Goal: Check status: Check status

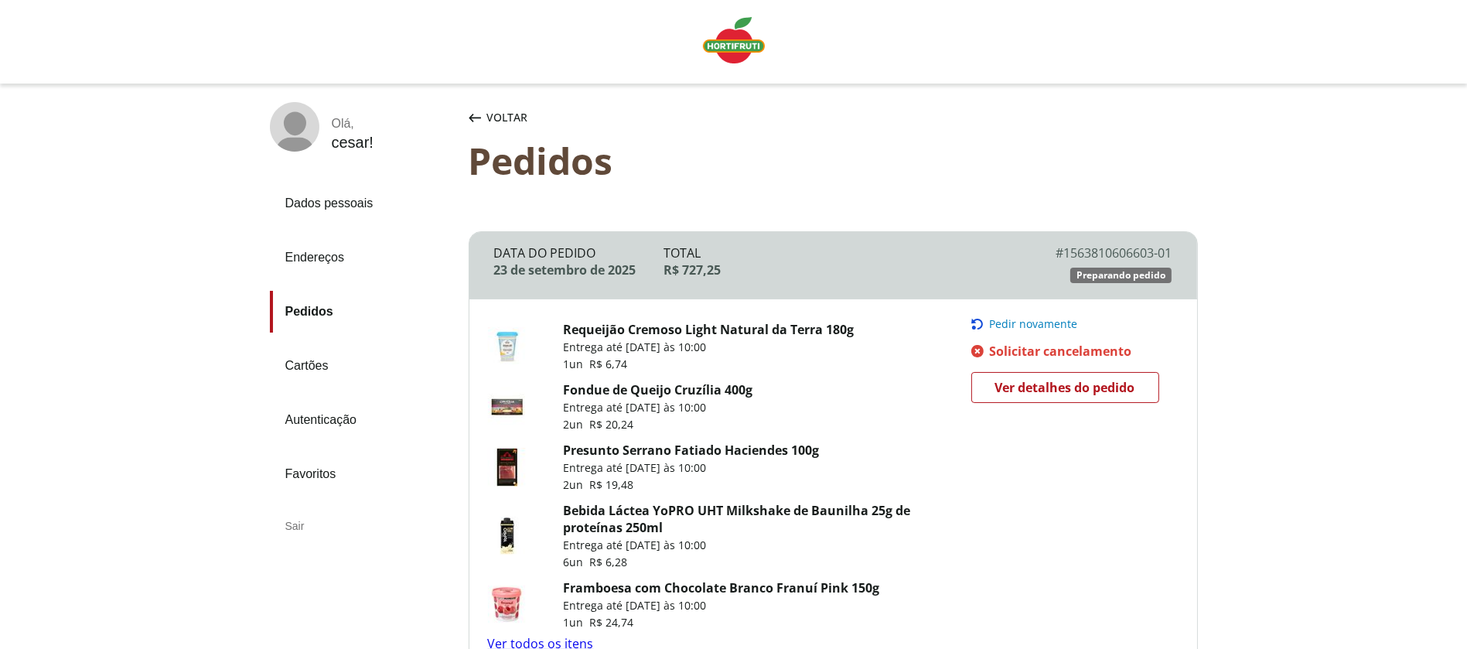
click at [1062, 380] on span "Ver detalhes do pedido" at bounding box center [1065, 387] width 140 height 23
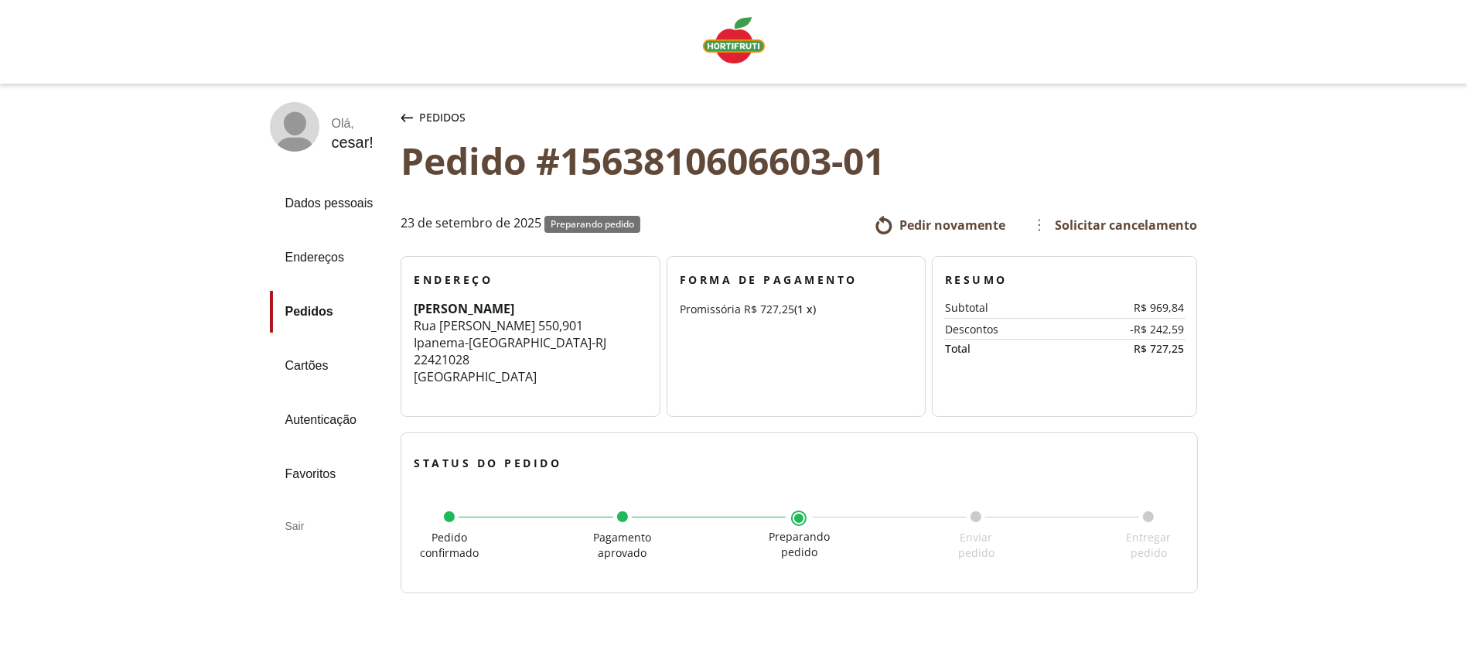
click at [732, 50] on img "Linha de sessão" at bounding box center [734, 40] width 62 height 46
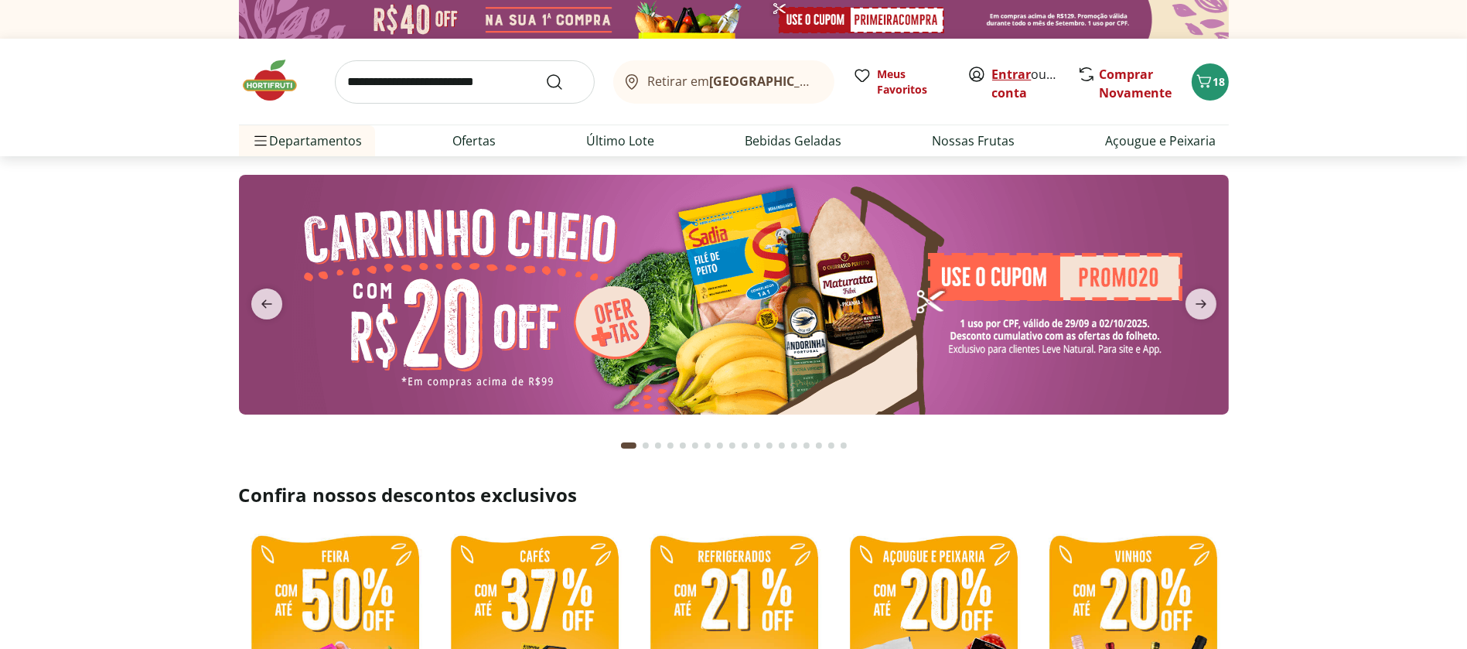
click at [1019, 69] on link "Entrar" at bounding box center [1011, 74] width 39 height 17
click at [1010, 97] on link "cesar" at bounding box center [1008, 92] width 32 height 17
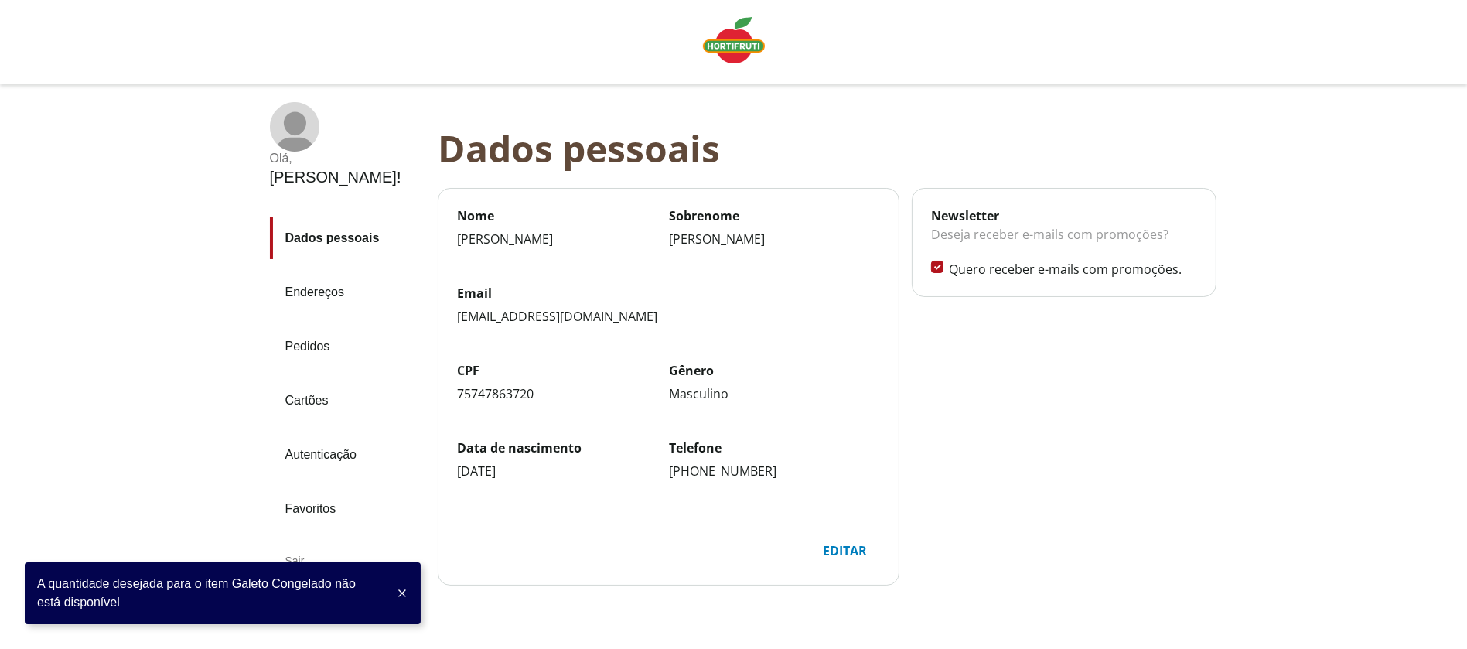
click at [310, 326] on link "Pedidos" at bounding box center [347, 347] width 155 height 42
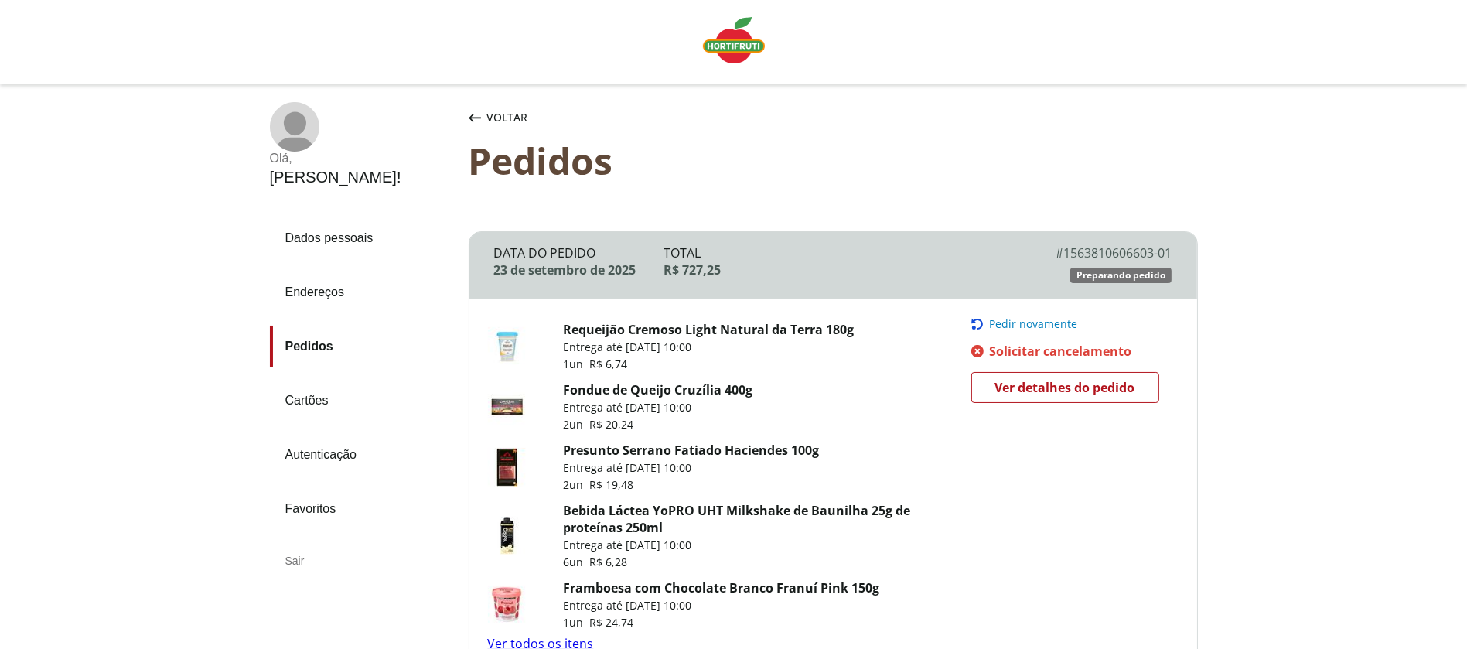
click at [1053, 397] on span "Ver detalhes do pedido" at bounding box center [1065, 387] width 140 height 23
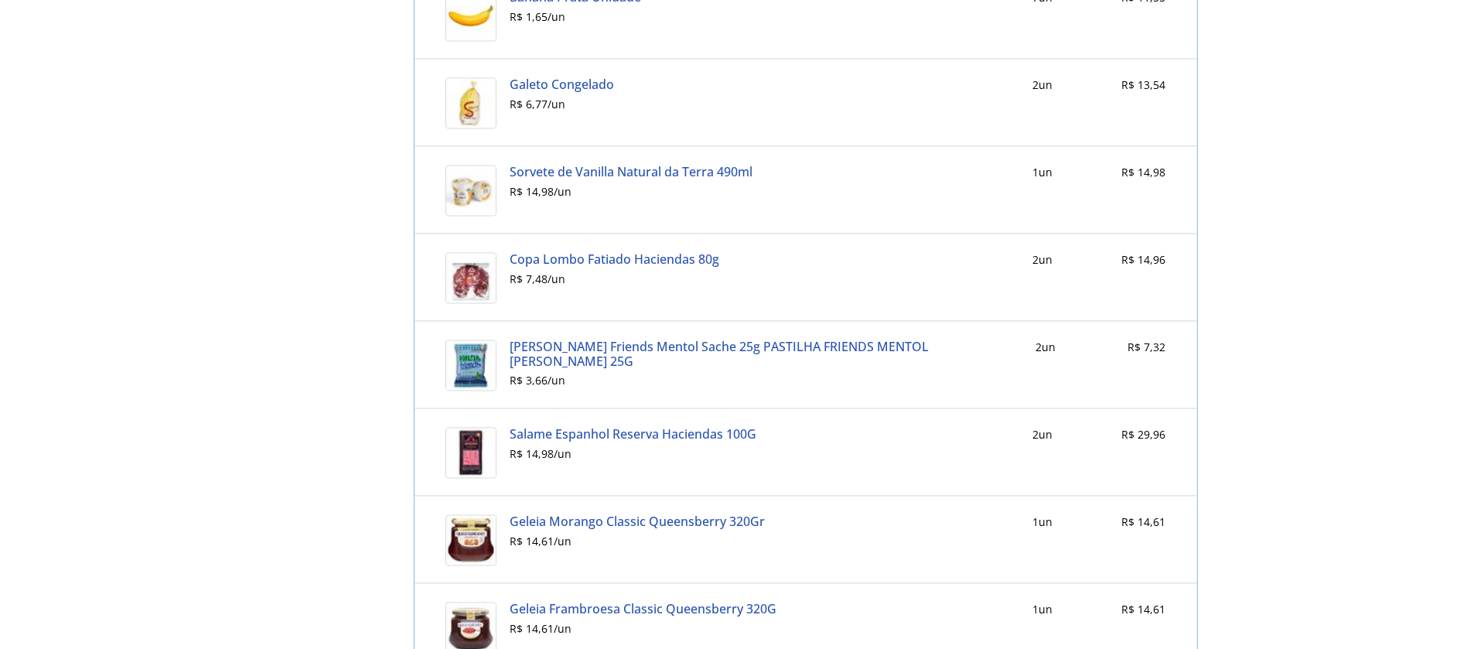
scroll to position [3985, 0]
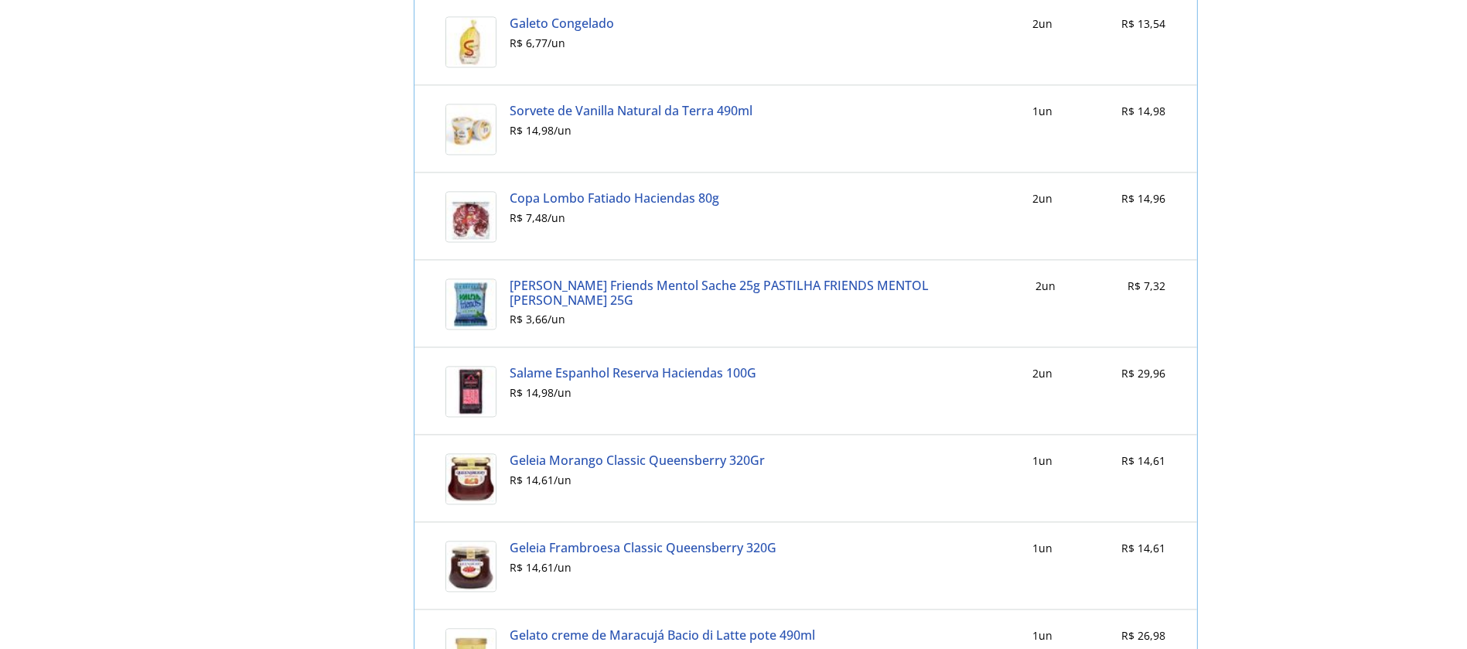
click at [965, 313] on div "R$ 3,66 / un" at bounding box center [744, 319] width 469 height 12
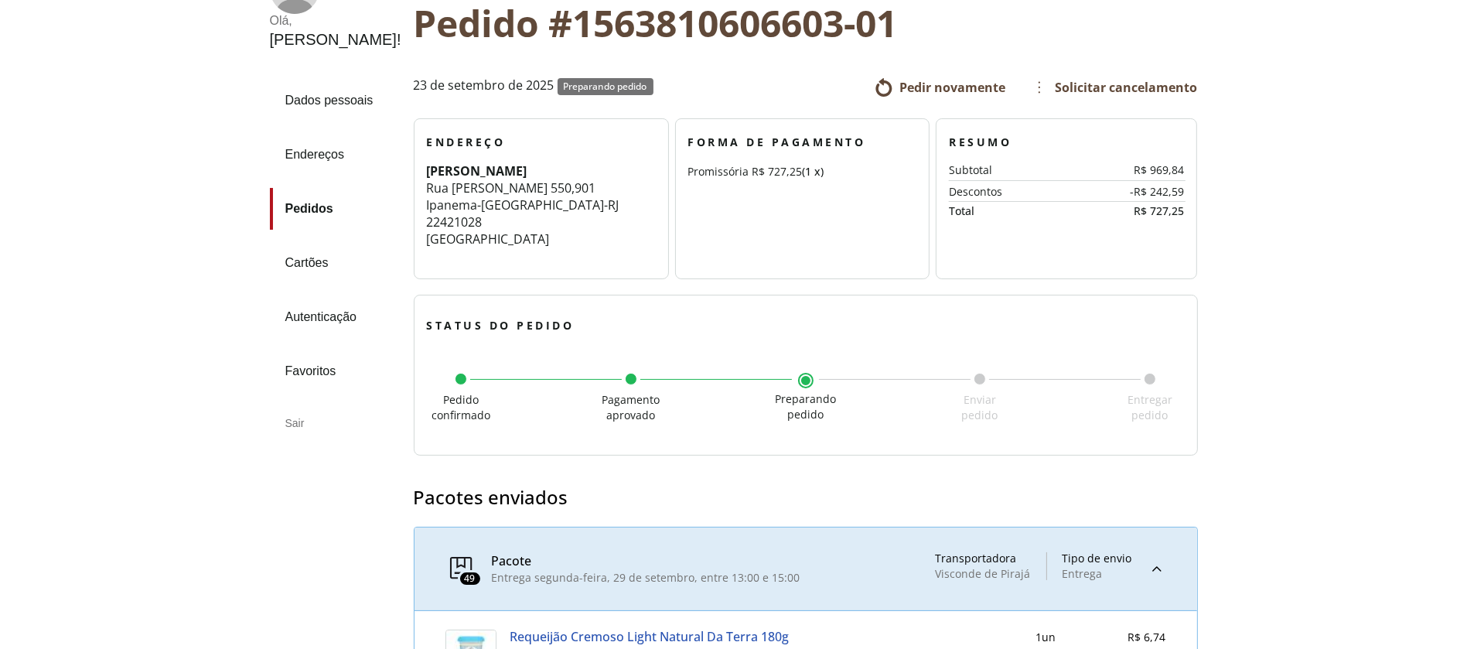
scroll to position [0, 0]
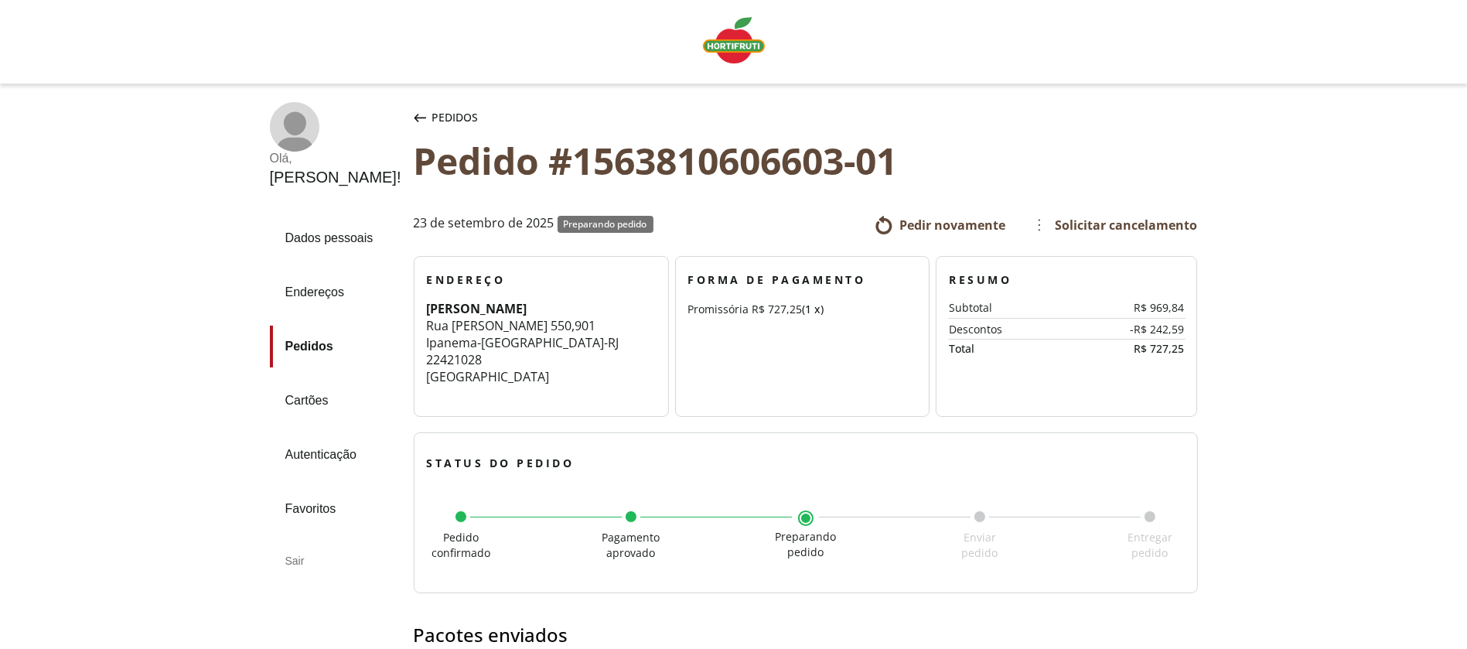
click at [736, 46] on img "Linha de sessão" at bounding box center [734, 40] width 62 height 46
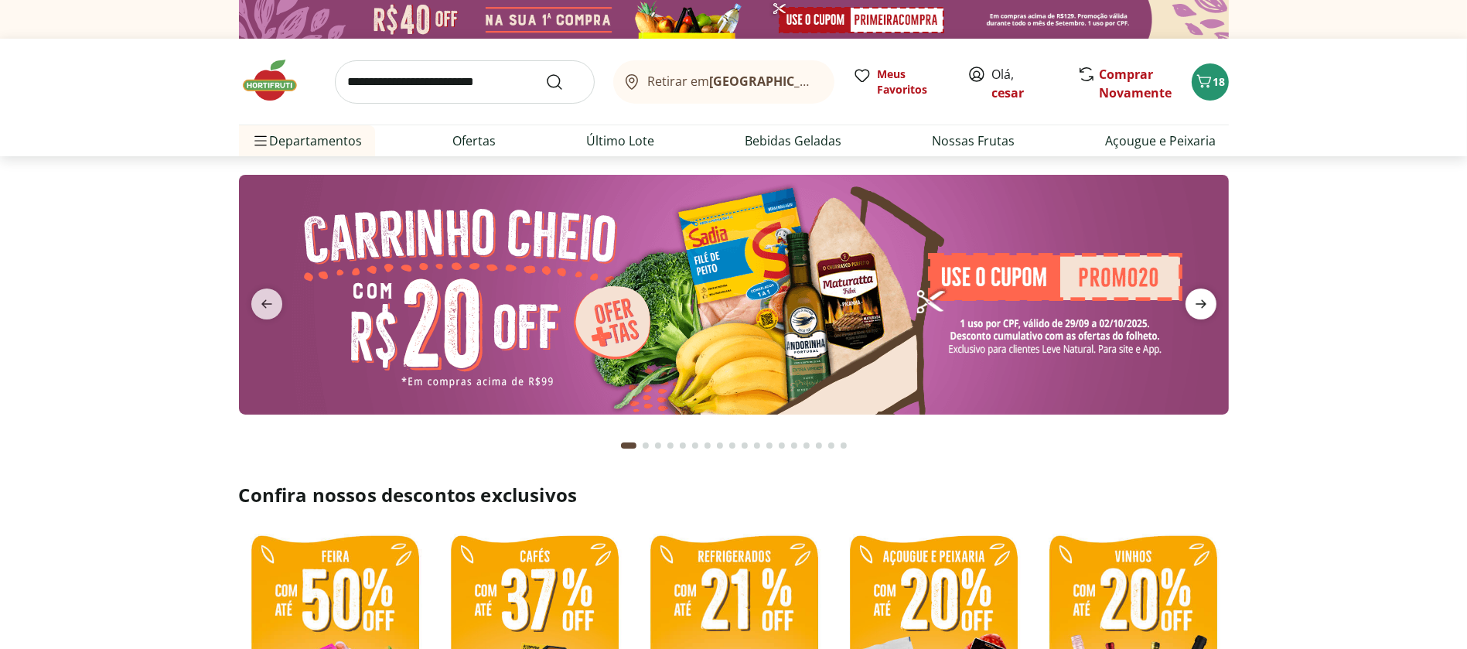
click at [1198, 299] on icon "next" at bounding box center [1201, 304] width 19 height 19
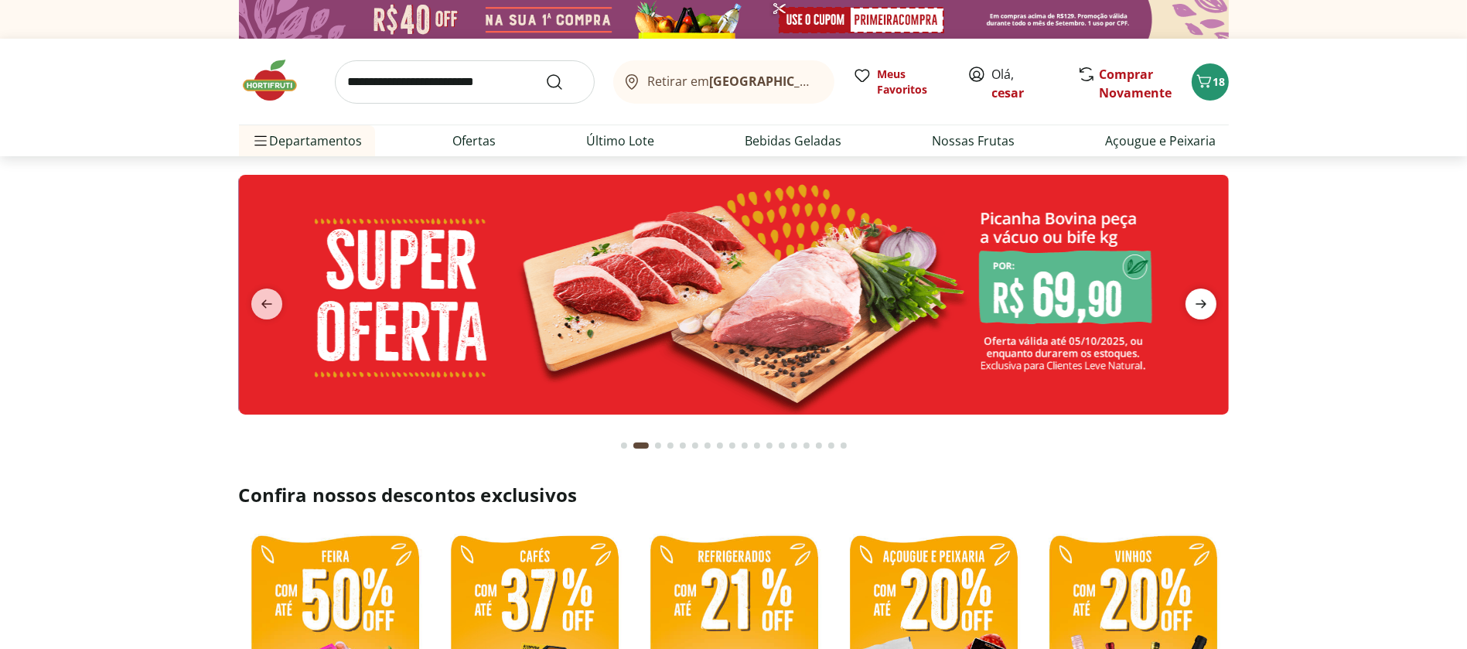
click at [1198, 299] on icon "next" at bounding box center [1201, 304] width 19 height 19
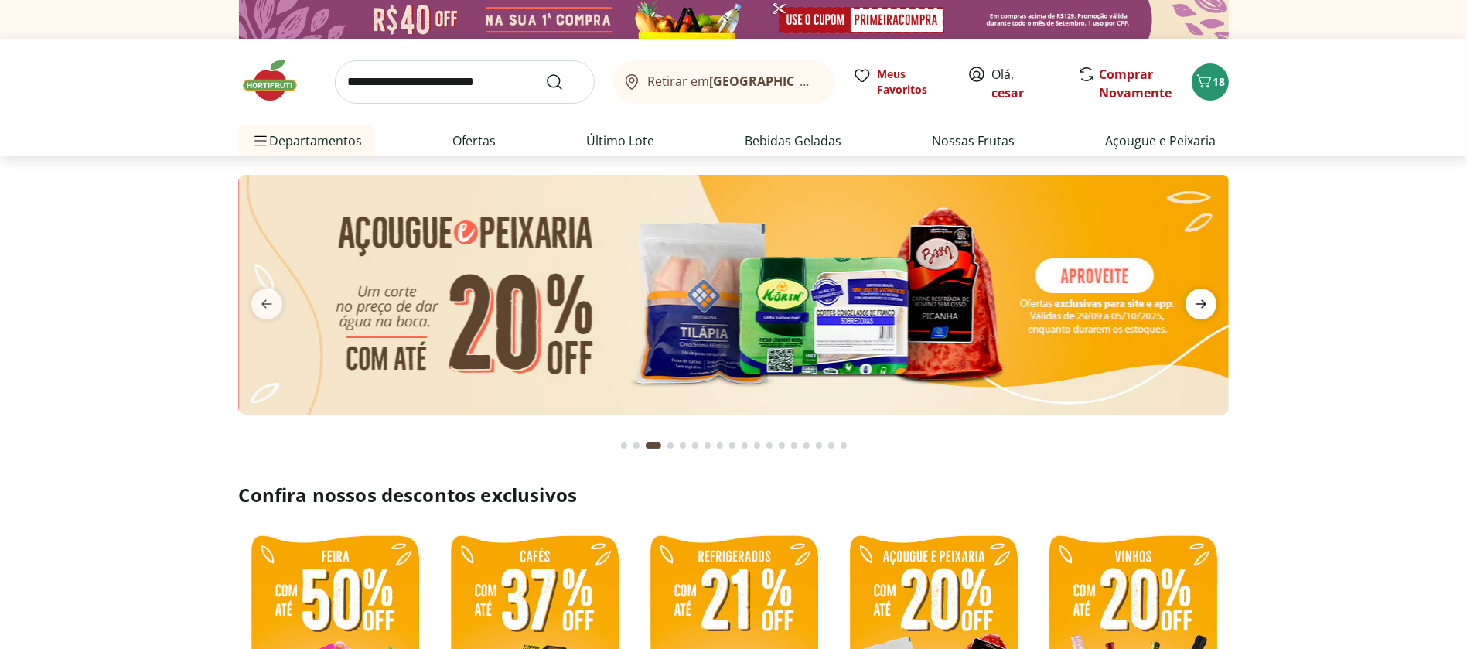
click at [1198, 299] on icon "next" at bounding box center [1201, 304] width 19 height 19
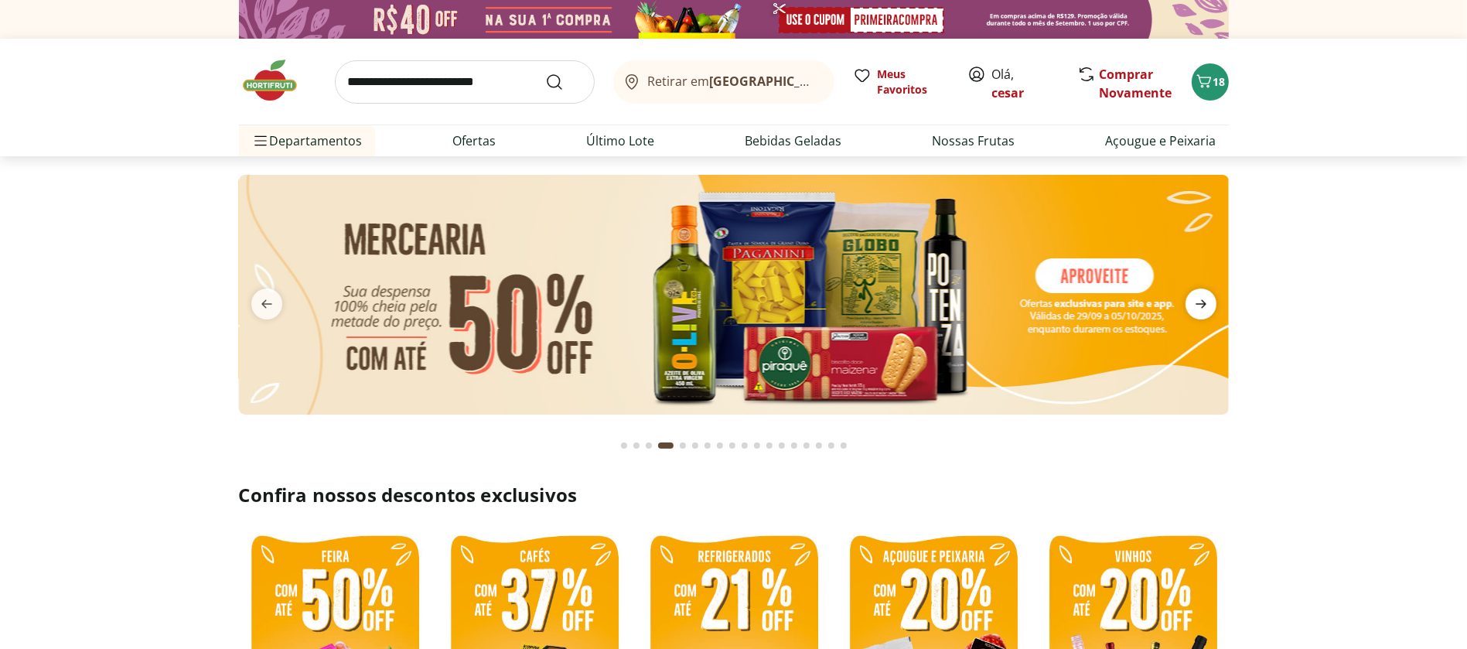
click at [1198, 299] on icon "next" at bounding box center [1201, 304] width 19 height 19
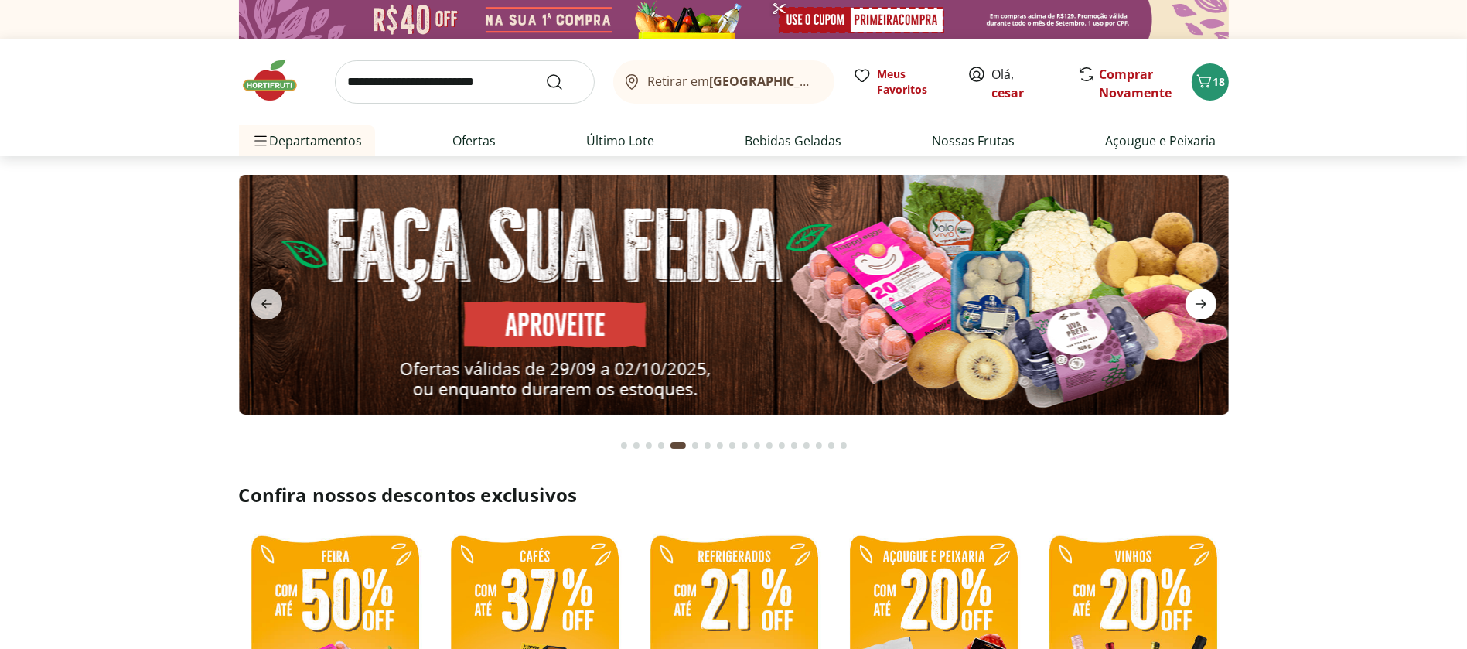
click at [1198, 299] on icon "next" at bounding box center [1201, 304] width 19 height 19
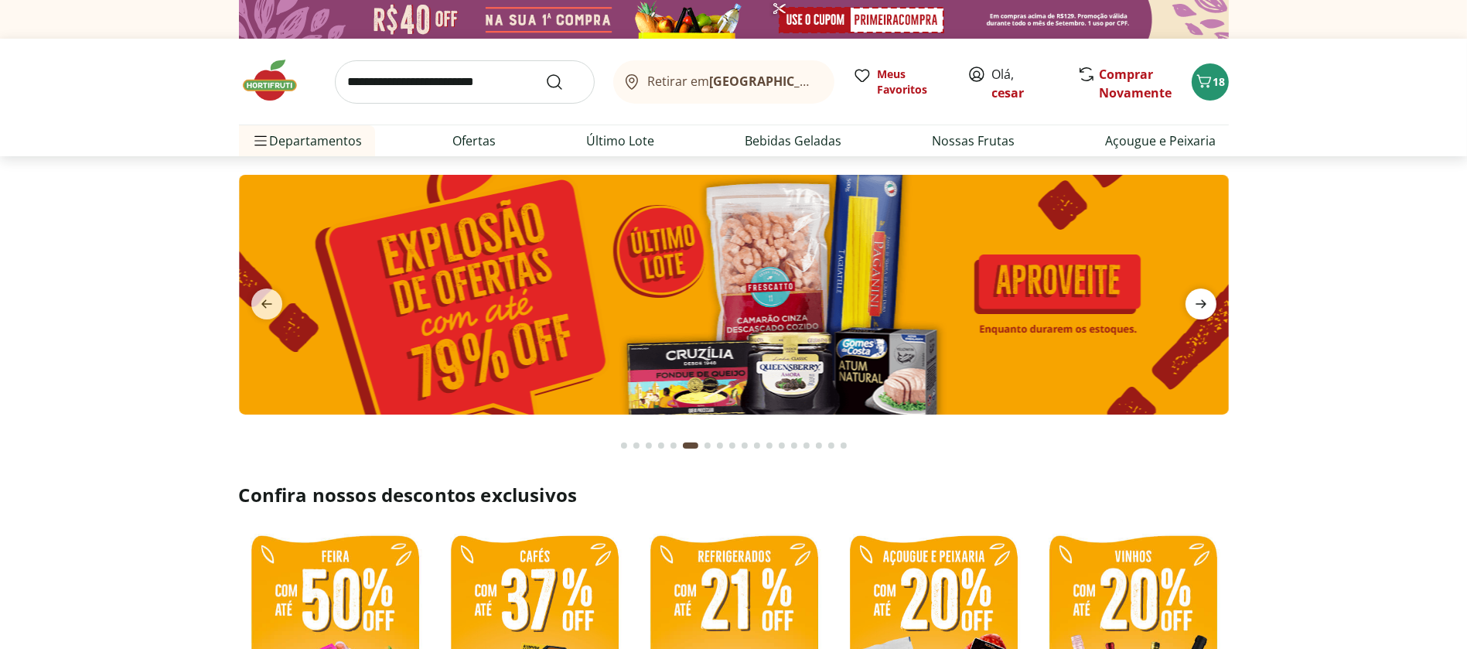
click at [1198, 299] on icon "next" at bounding box center [1201, 304] width 19 height 19
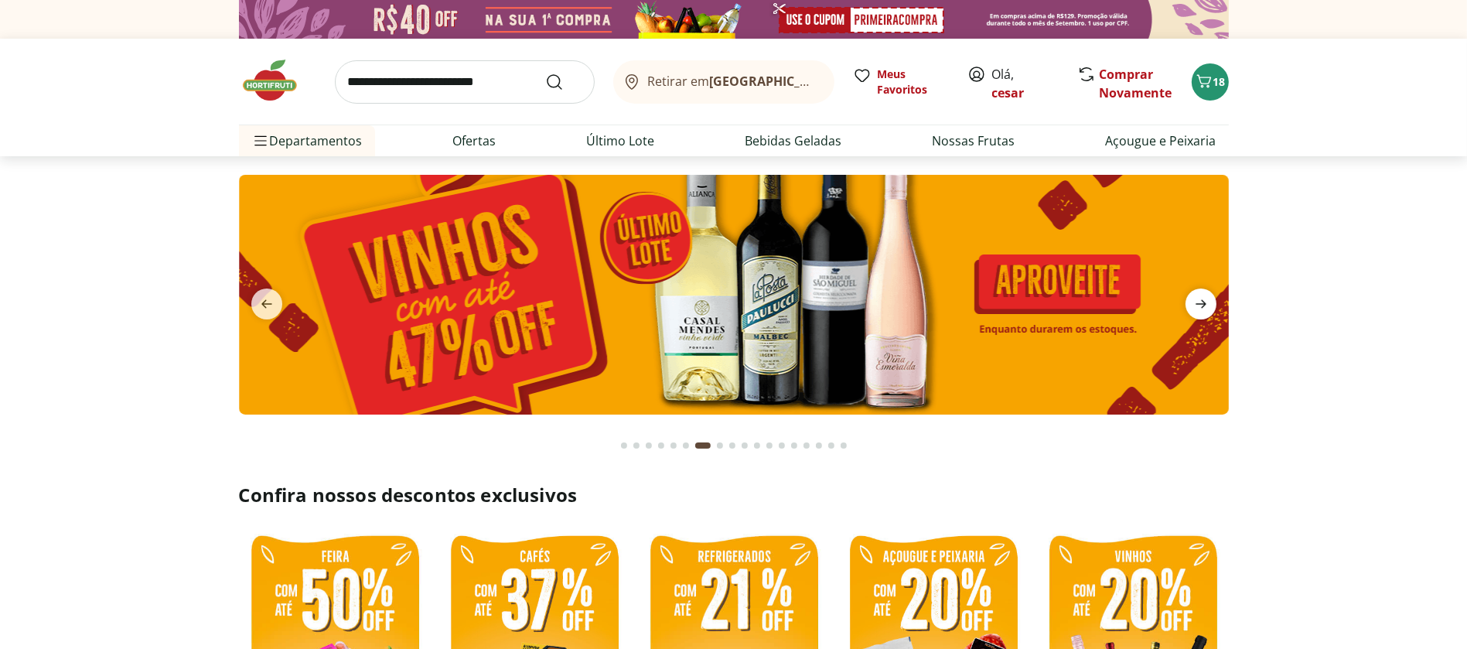
click at [1198, 299] on icon "next" at bounding box center [1201, 304] width 19 height 19
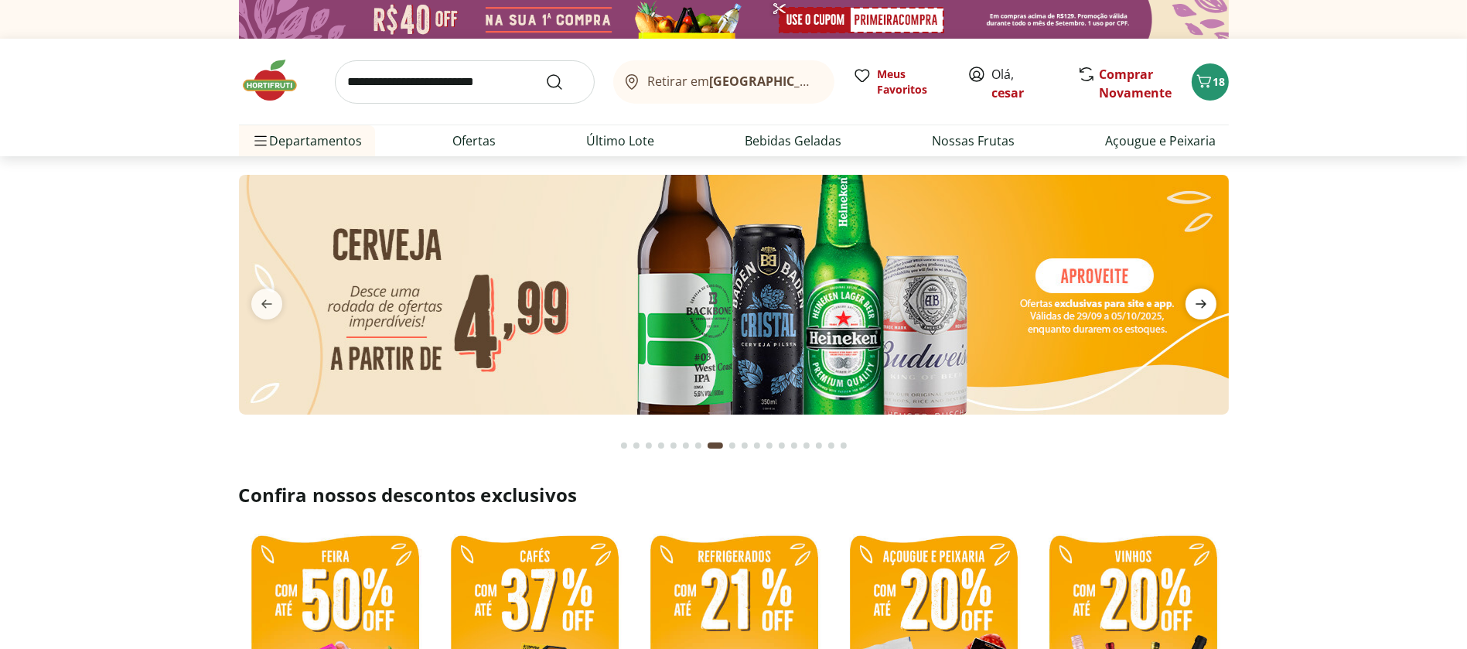
click at [1198, 299] on icon "next" at bounding box center [1201, 304] width 19 height 19
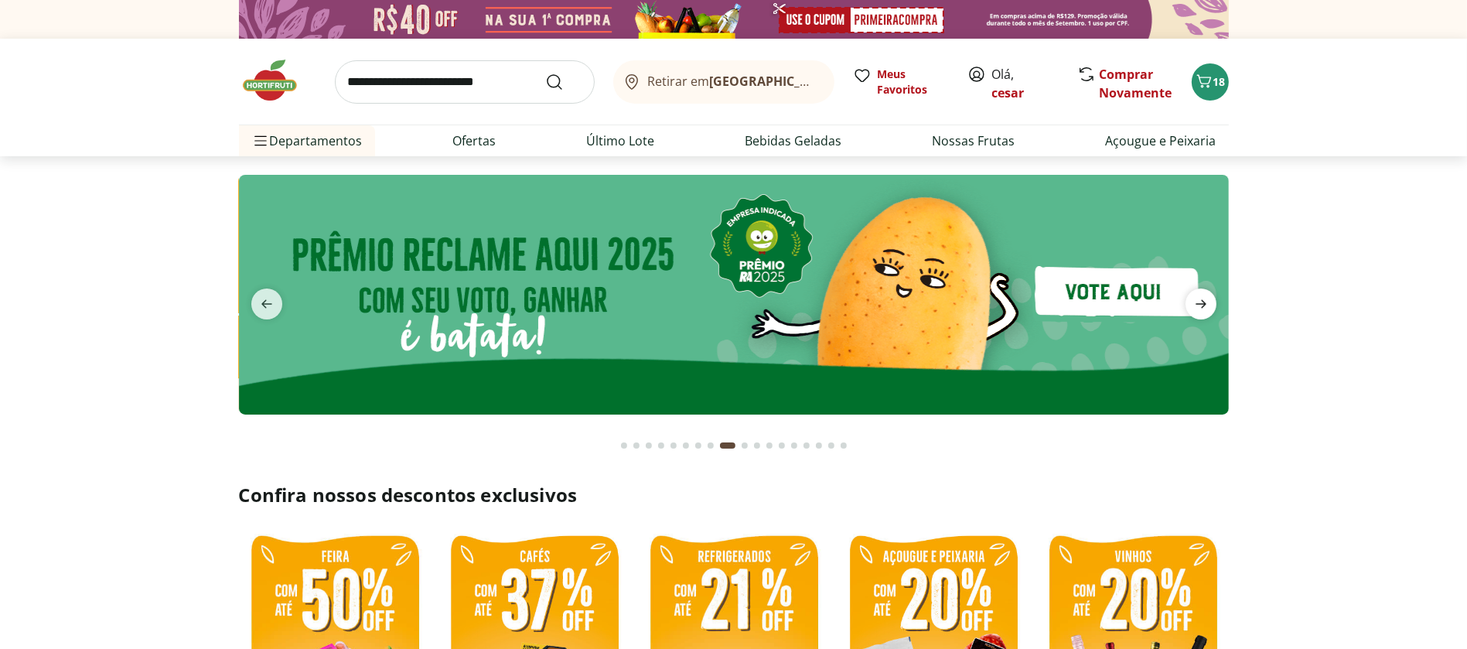
click at [1198, 299] on icon "next" at bounding box center [1201, 304] width 19 height 19
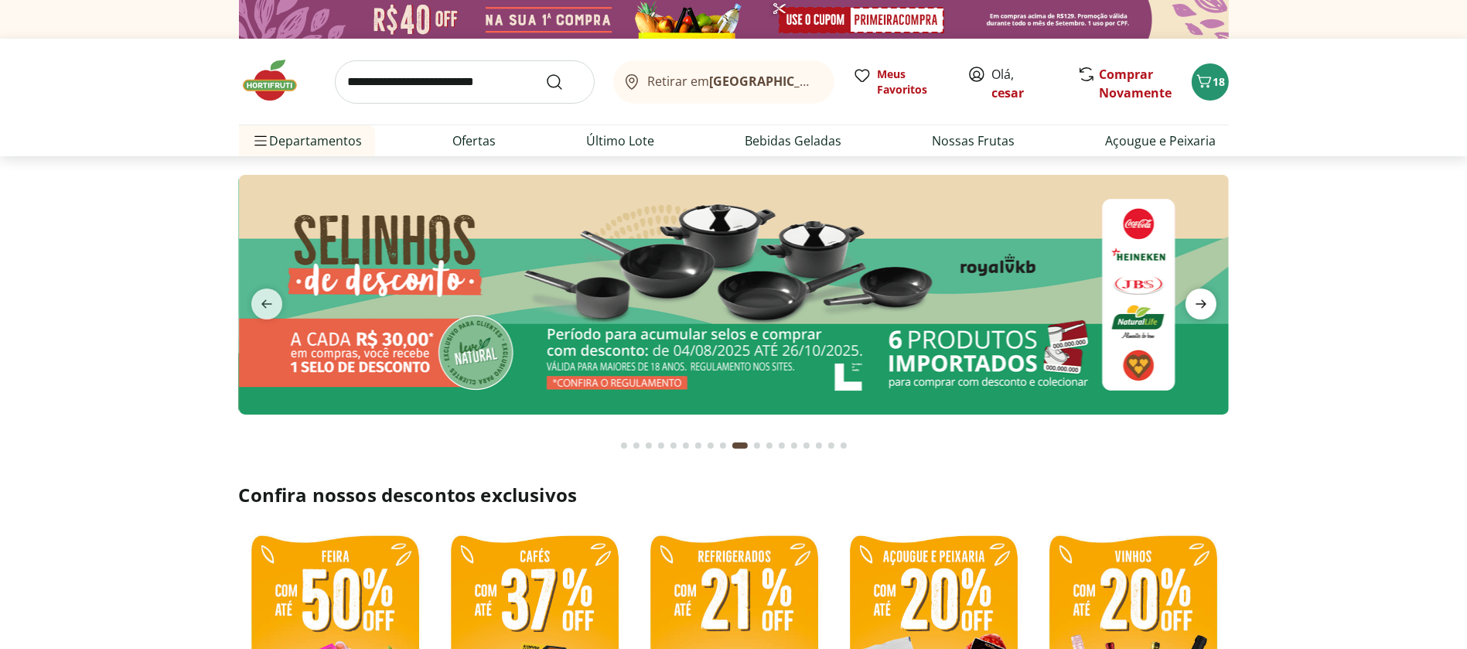
click at [1198, 299] on icon "next" at bounding box center [1201, 304] width 19 height 19
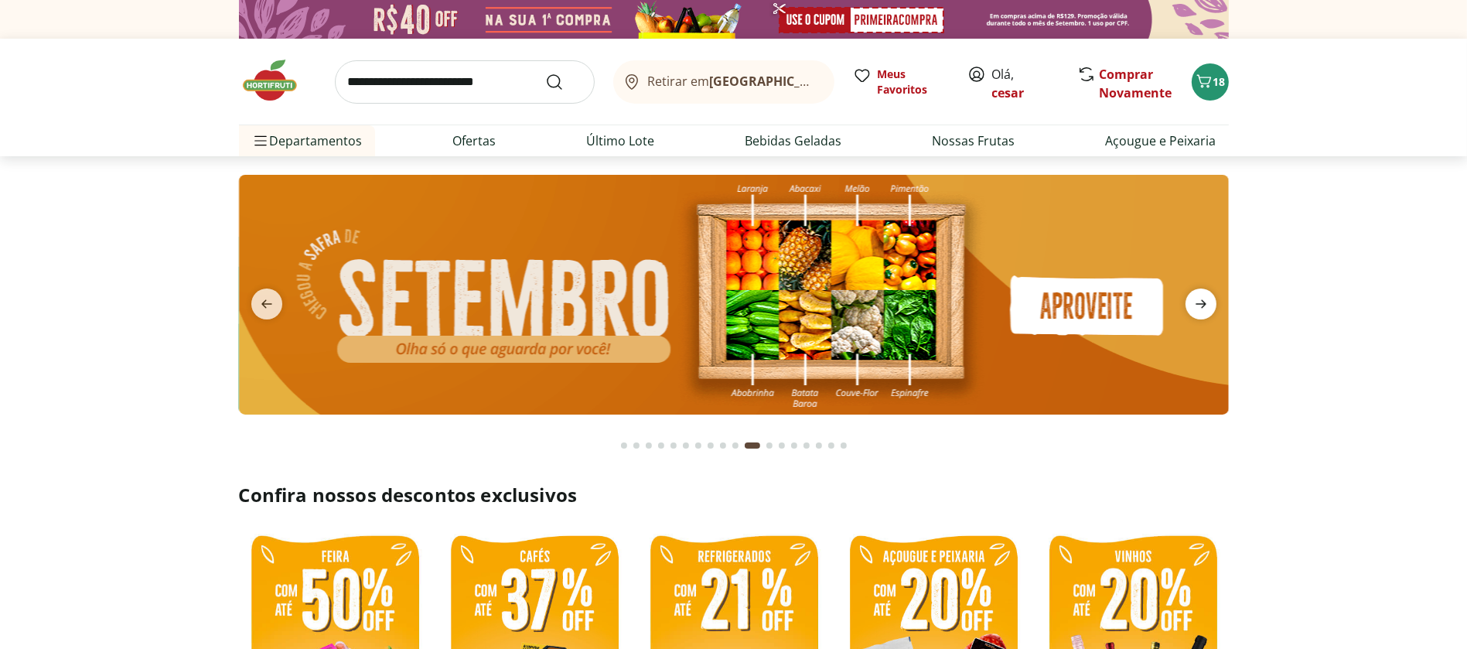
click at [1198, 299] on icon "next" at bounding box center [1201, 304] width 19 height 19
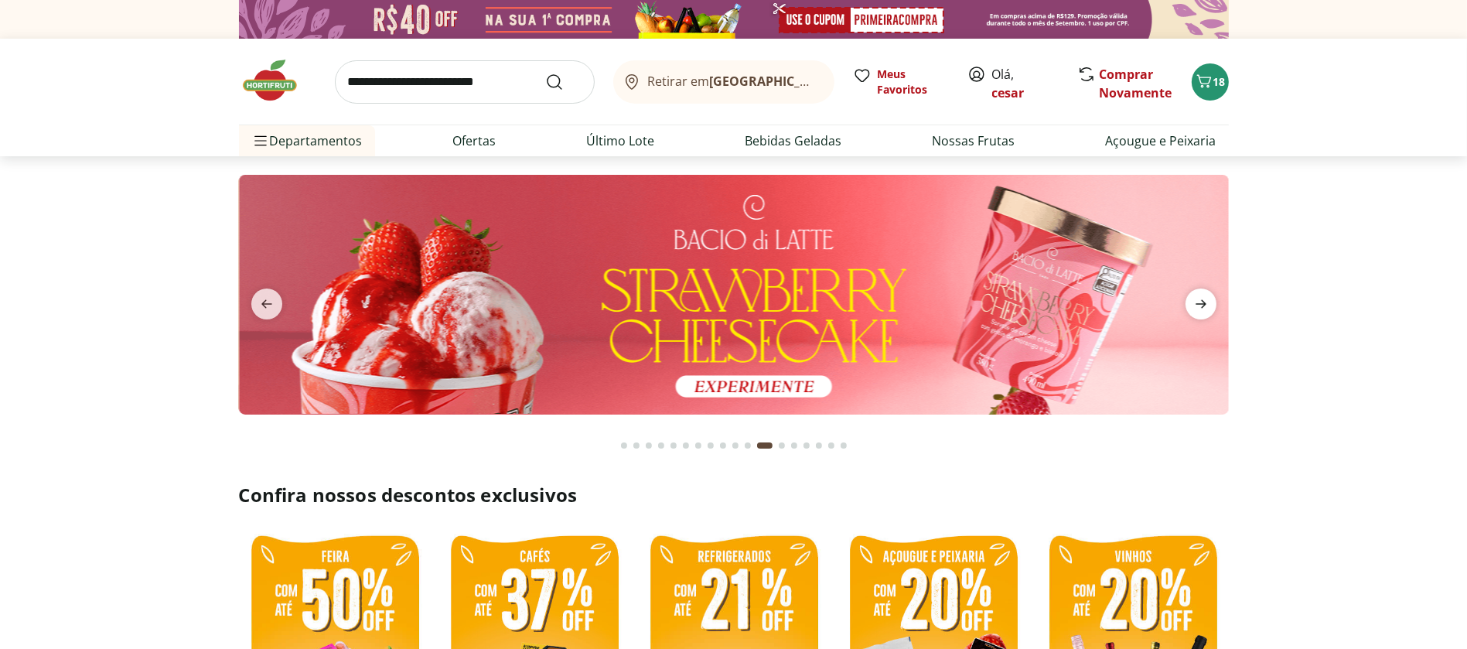
click at [1198, 299] on icon "next" at bounding box center [1201, 304] width 19 height 19
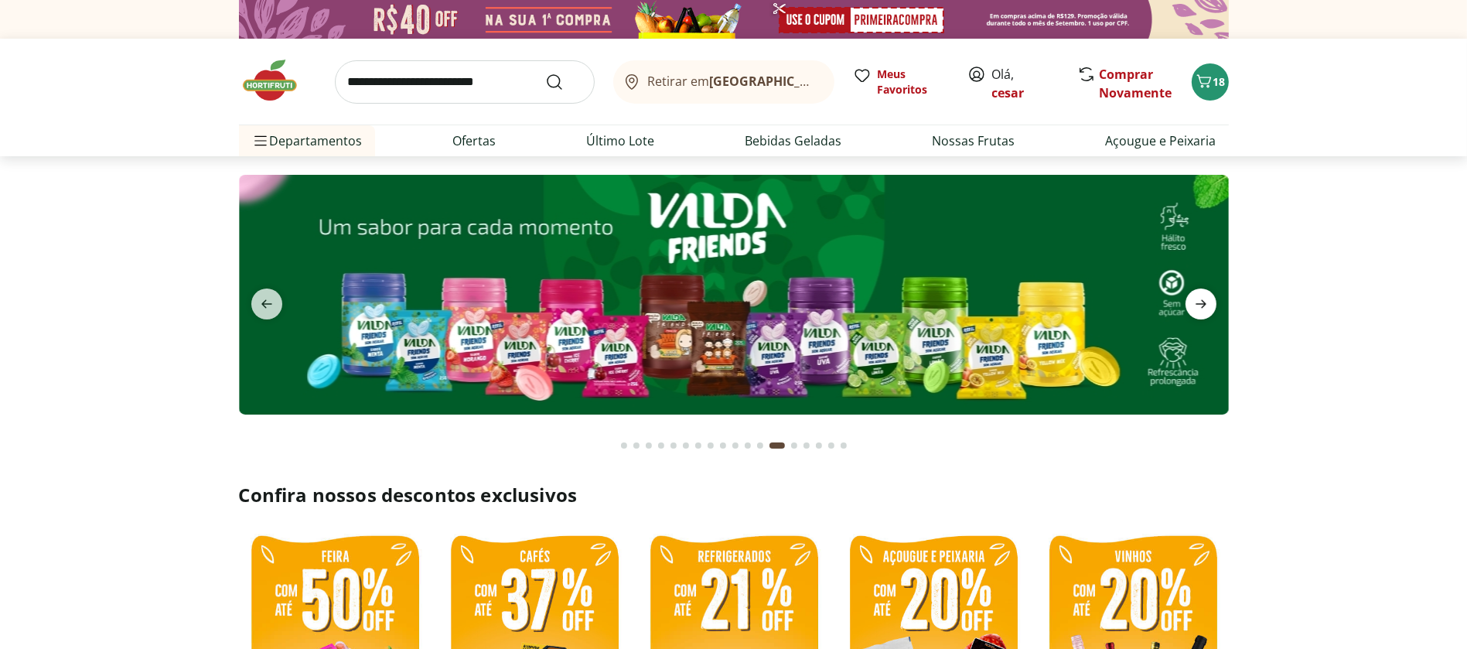
click at [1198, 299] on icon "next" at bounding box center [1201, 304] width 19 height 19
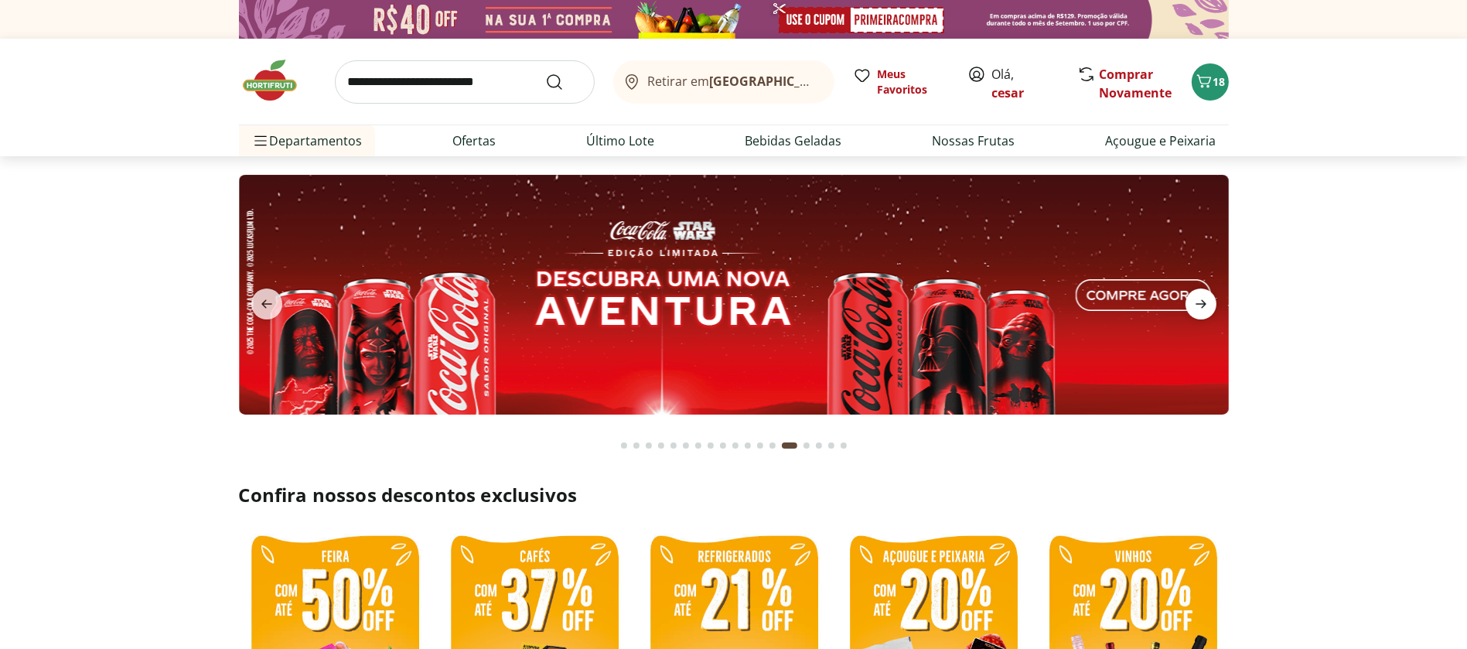
click at [1198, 299] on icon "next" at bounding box center [1201, 304] width 19 height 19
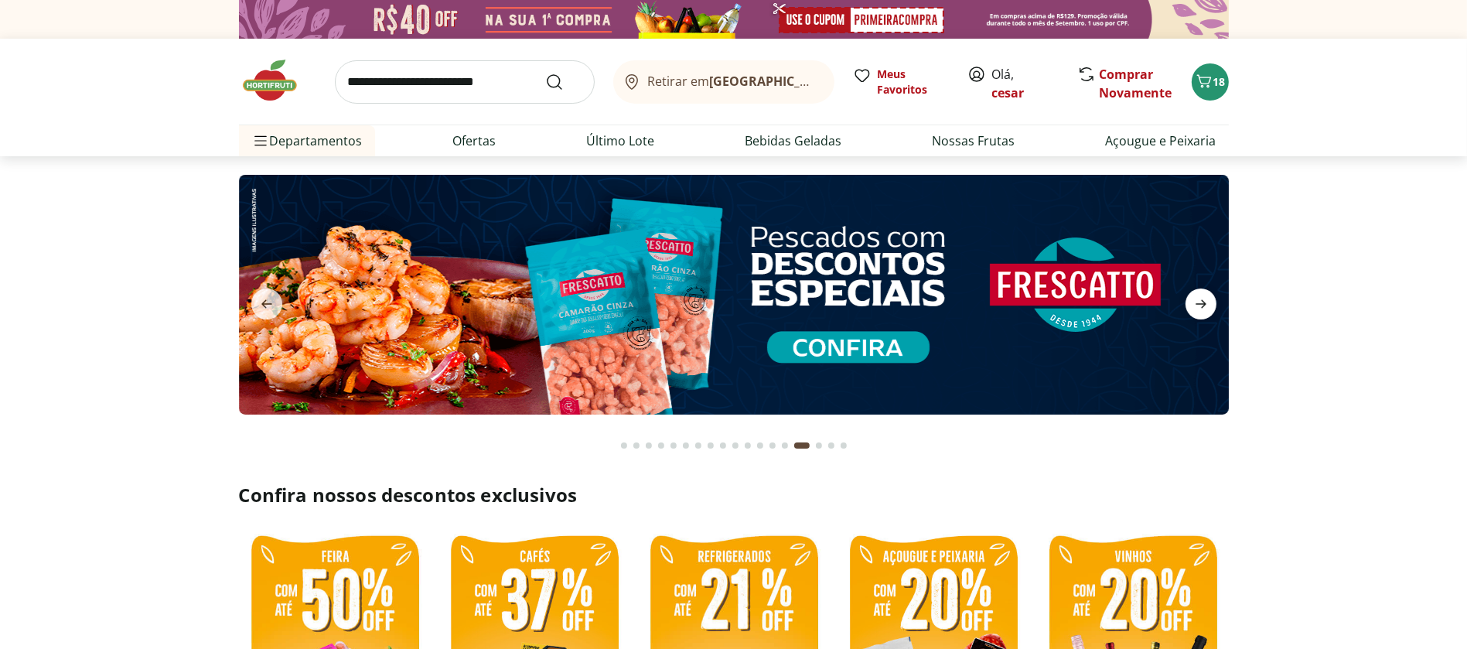
click at [1198, 299] on icon "next" at bounding box center [1201, 304] width 19 height 19
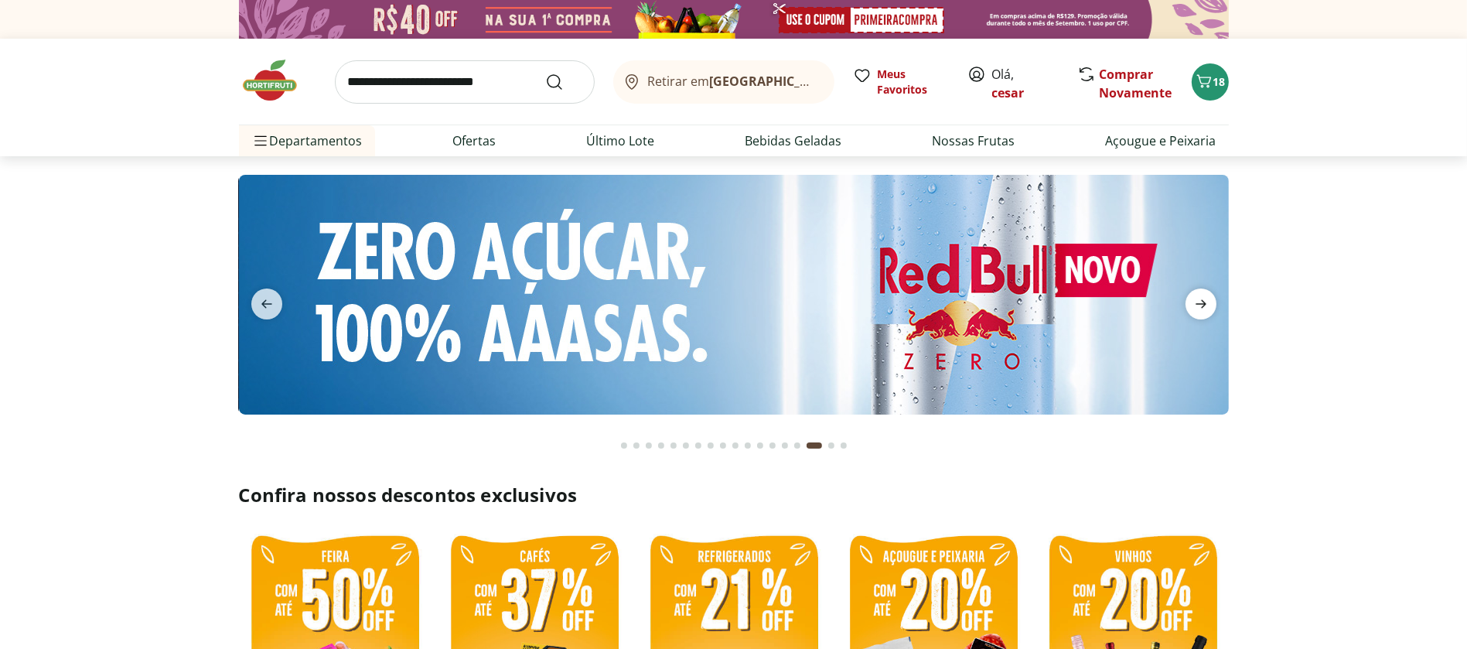
click at [1198, 299] on icon "next" at bounding box center [1201, 304] width 19 height 19
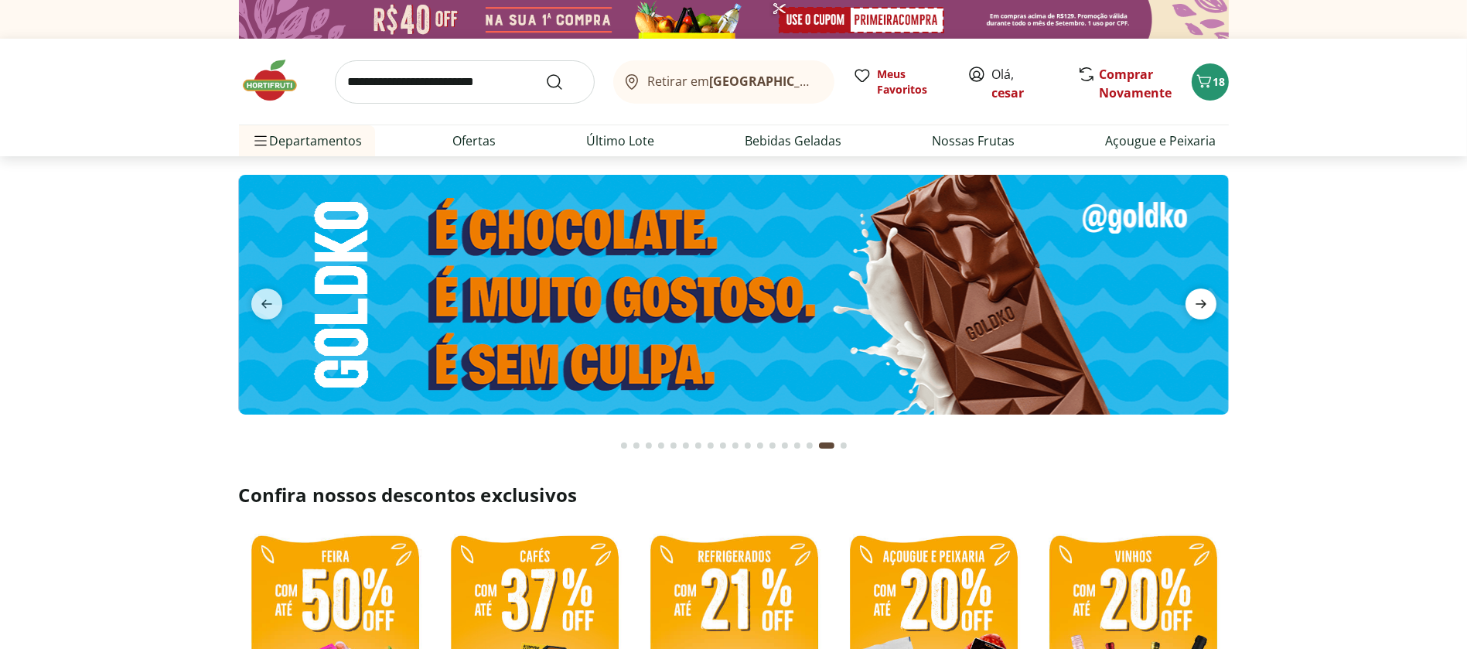
click at [1198, 299] on icon "next" at bounding box center [1201, 304] width 19 height 19
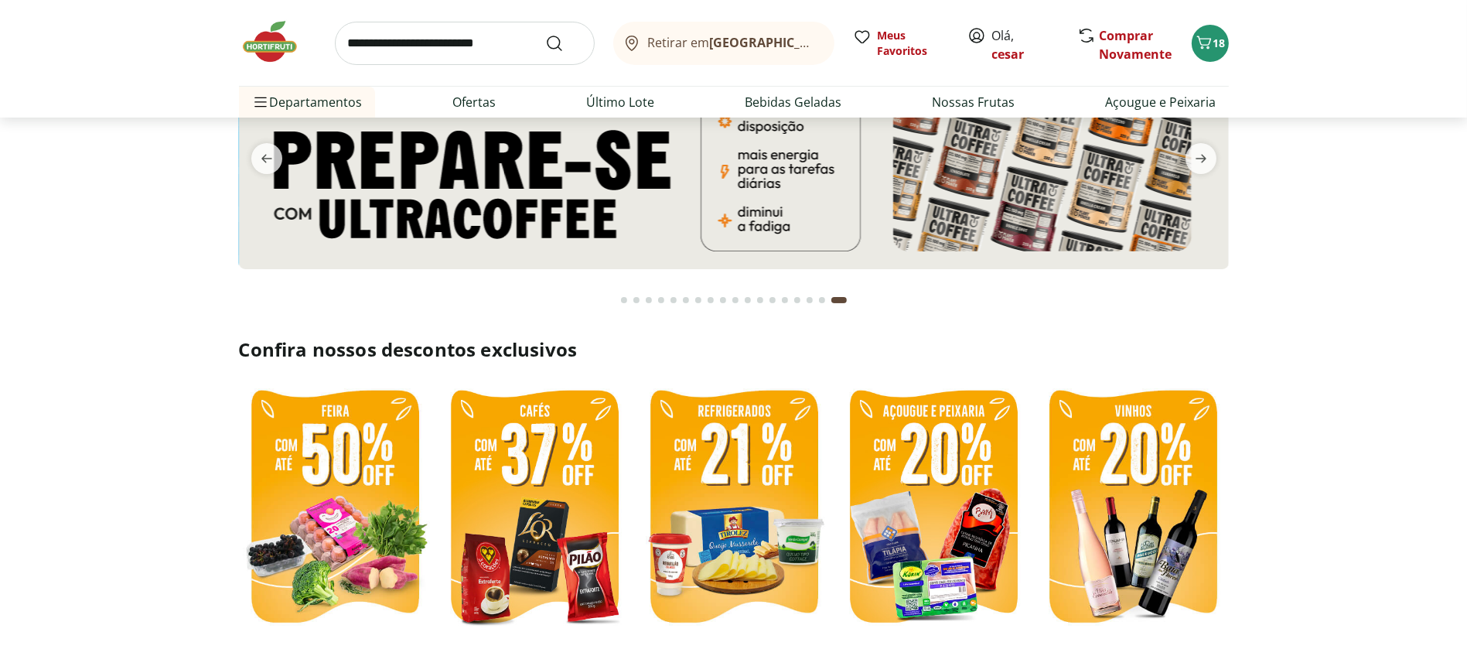
scroll to position [145, 0]
